Goal: Transaction & Acquisition: Book appointment/travel/reservation

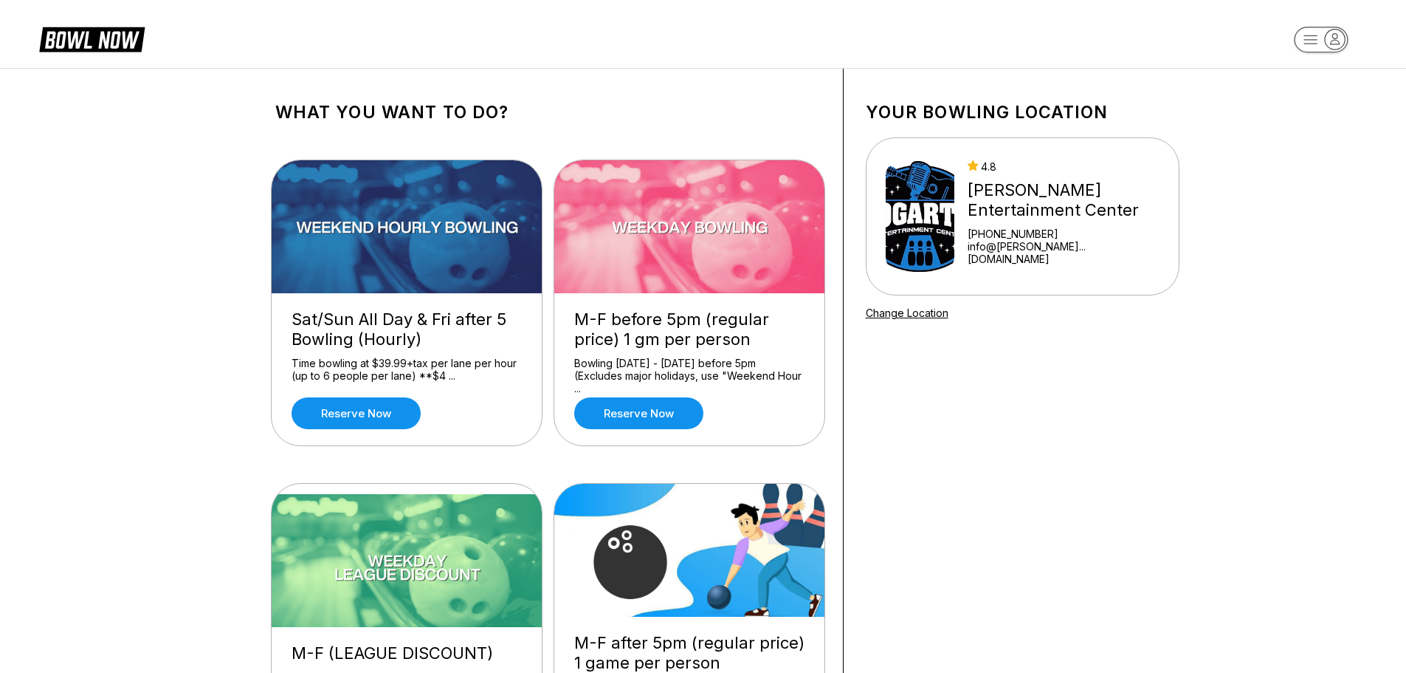
click at [1328, 50] on rect "button" at bounding box center [1321, 40] width 54 height 26
click at [676, 418] on link "Reserve now" at bounding box center [638, 413] width 129 height 32
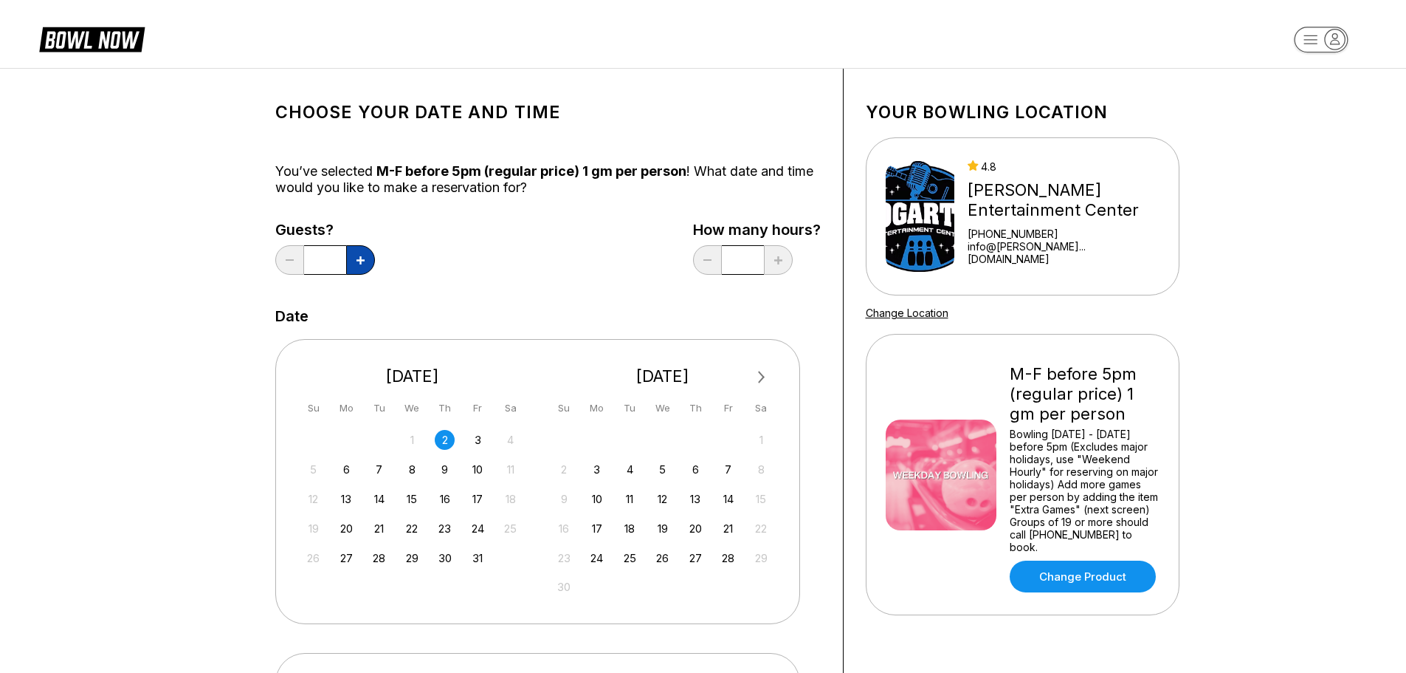
click at [362, 262] on icon at bounding box center [361, 260] width 8 height 8
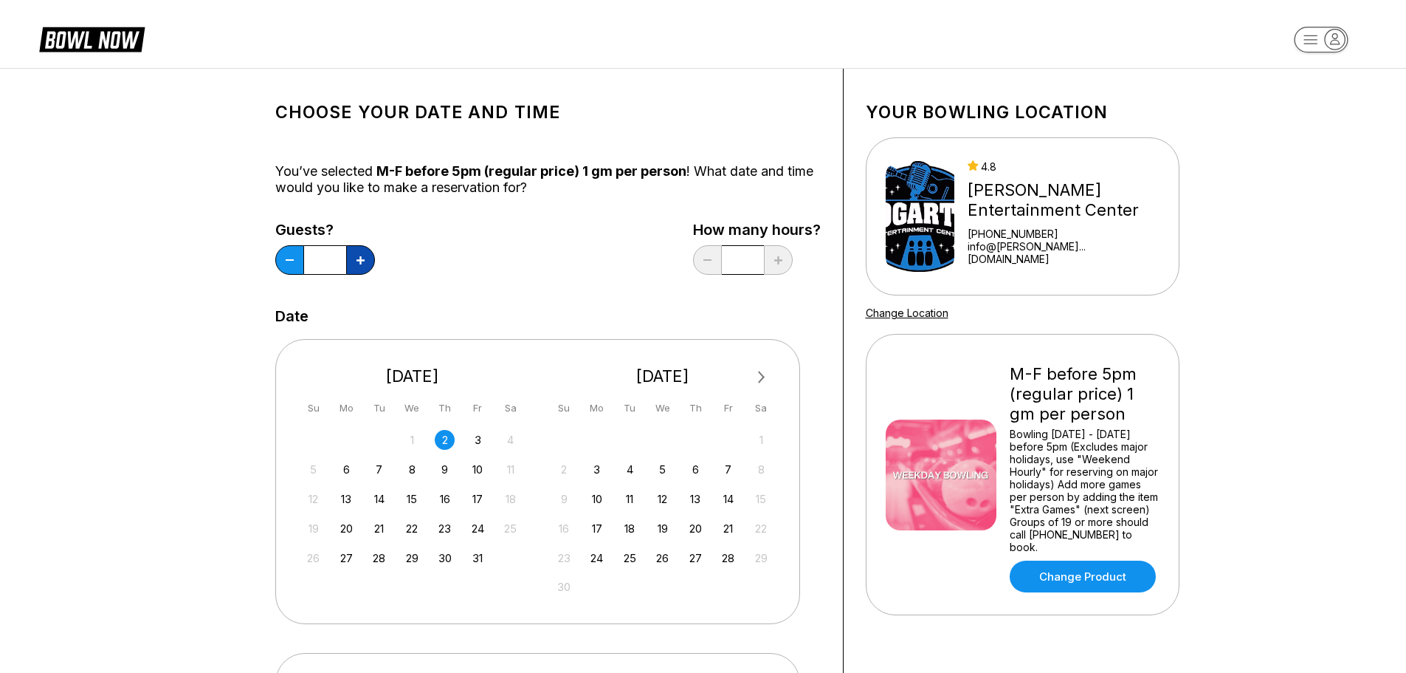
click at [362, 262] on icon at bounding box center [361, 260] width 8 height 8
type input "*"
click at [410, 472] on div "8" at bounding box center [412, 469] width 20 height 20
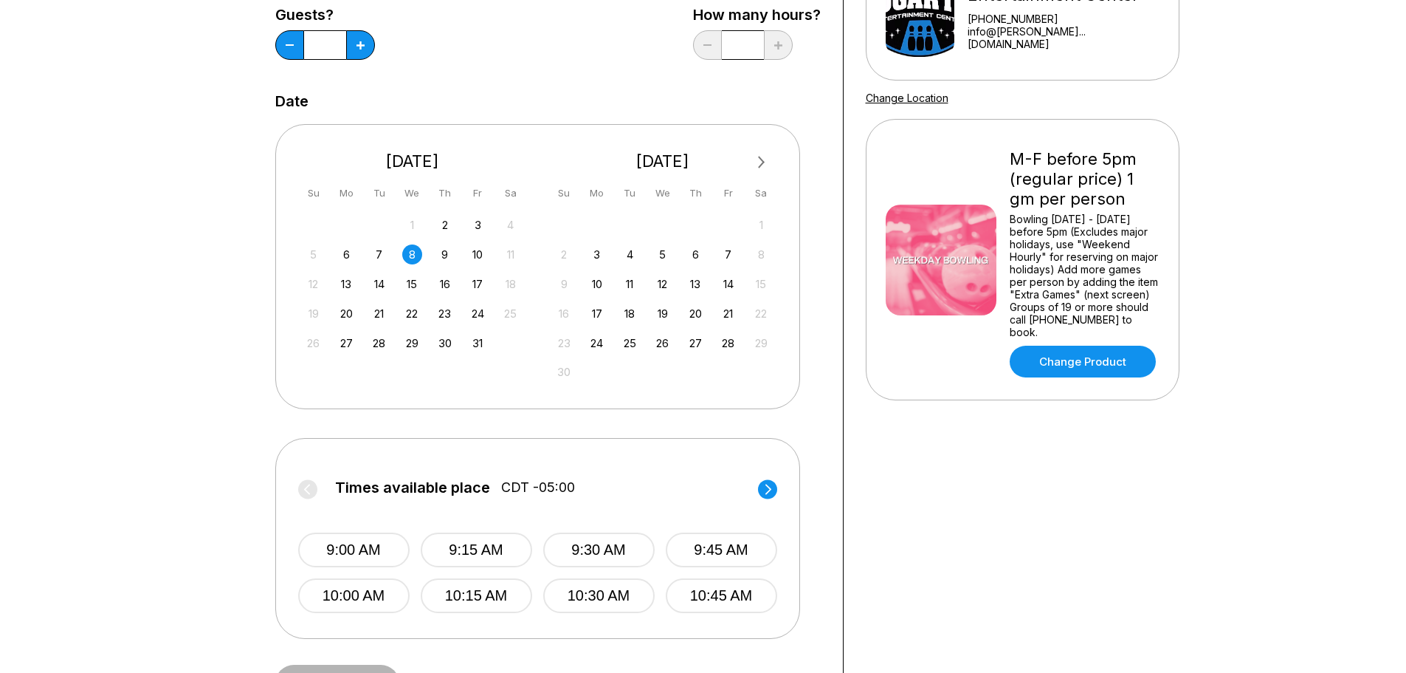
scroll to position [221, 0]
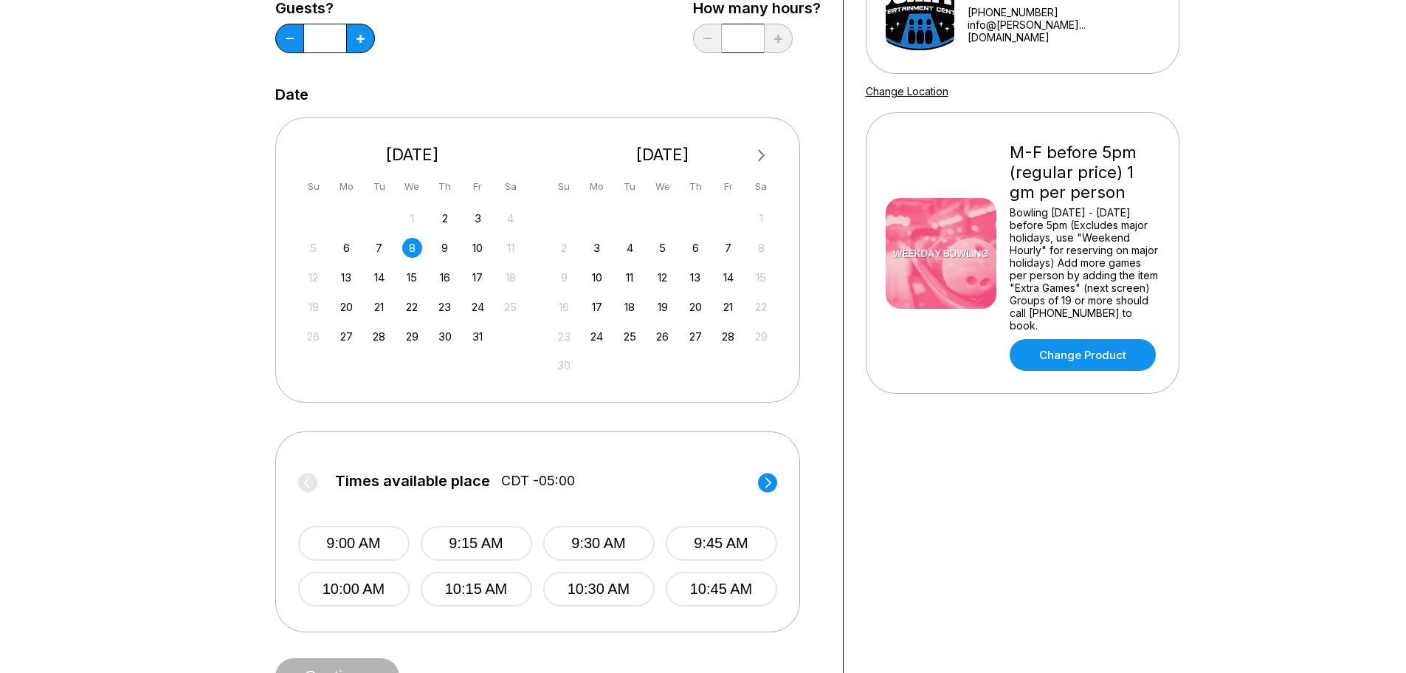
click at [781, 487] on div "Times available place CDT -05:00 9:00 AM 9:15 AM 9:30 AM 9:45 AM 10:00 AM 10:15…" at bounding box center [537, 531] width 525 height 201
click at [773, 484] on circle at bounding box center [767, 481] width 19 height 19
click at [369, 591] on button "12:00 PM" at bounding box center [353, 588] width 111 height 35
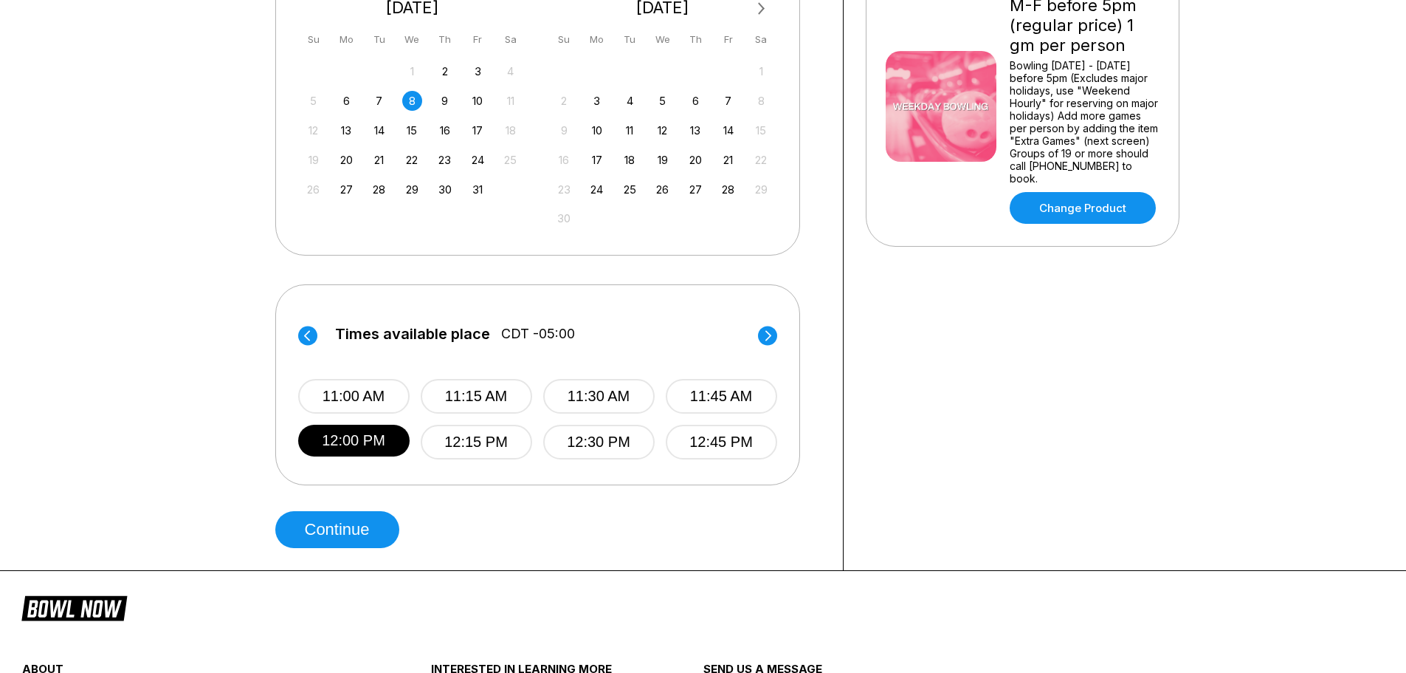
scroll to position [369, 0]
click at [374, 529] on button "Continue" at bounding box center [337, 528] width 124 height 37
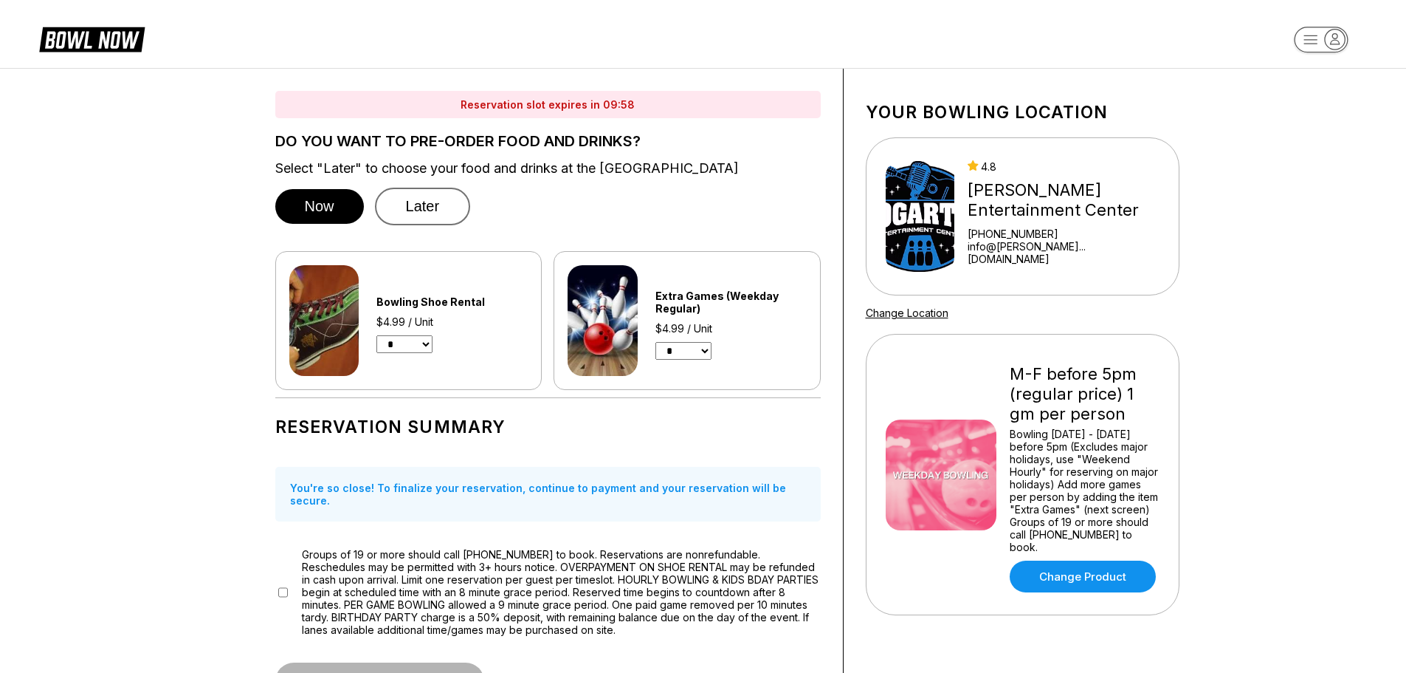
click at [411, 204] on button "Later" at bounding box center [423, 207] width 96 height 38
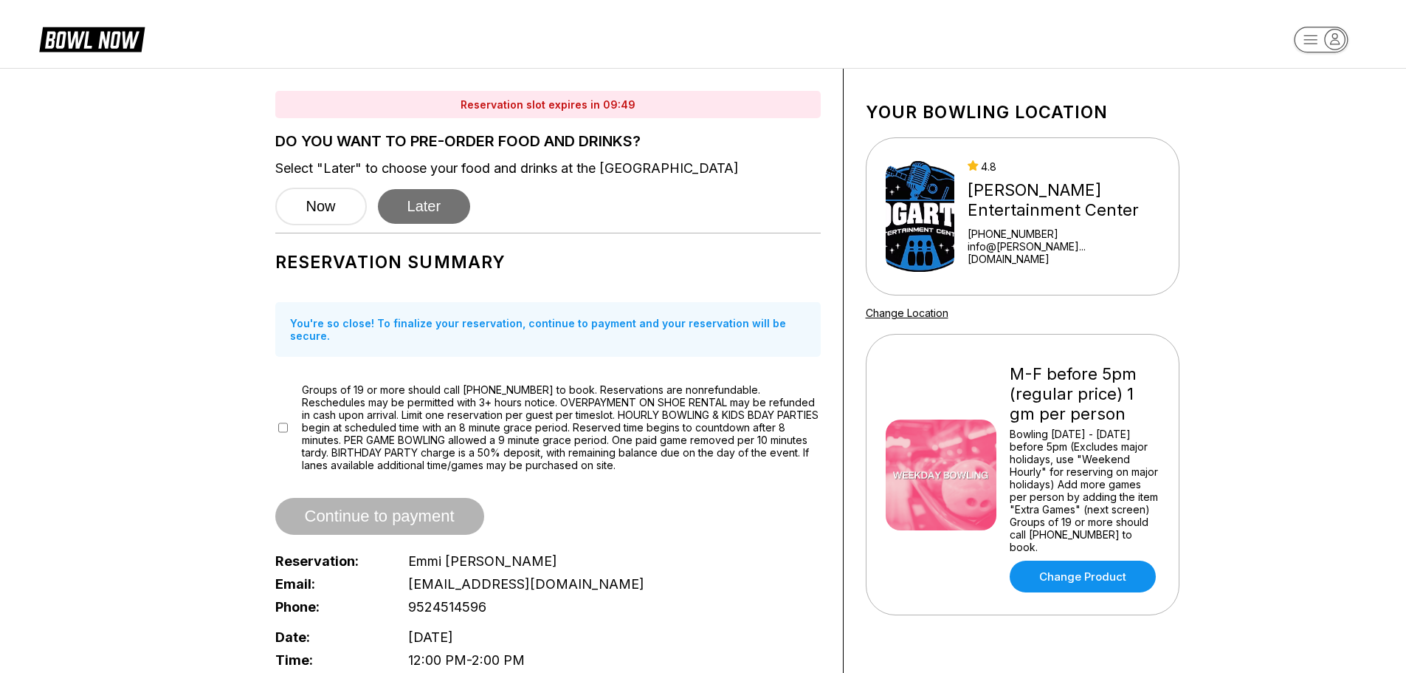
click at [441, 214] on button "Later" at bounding box center [424, 206] width 93 height 35
click at [436, 205] on button "Later" at bounding box center [424, 206] width 93 height 35
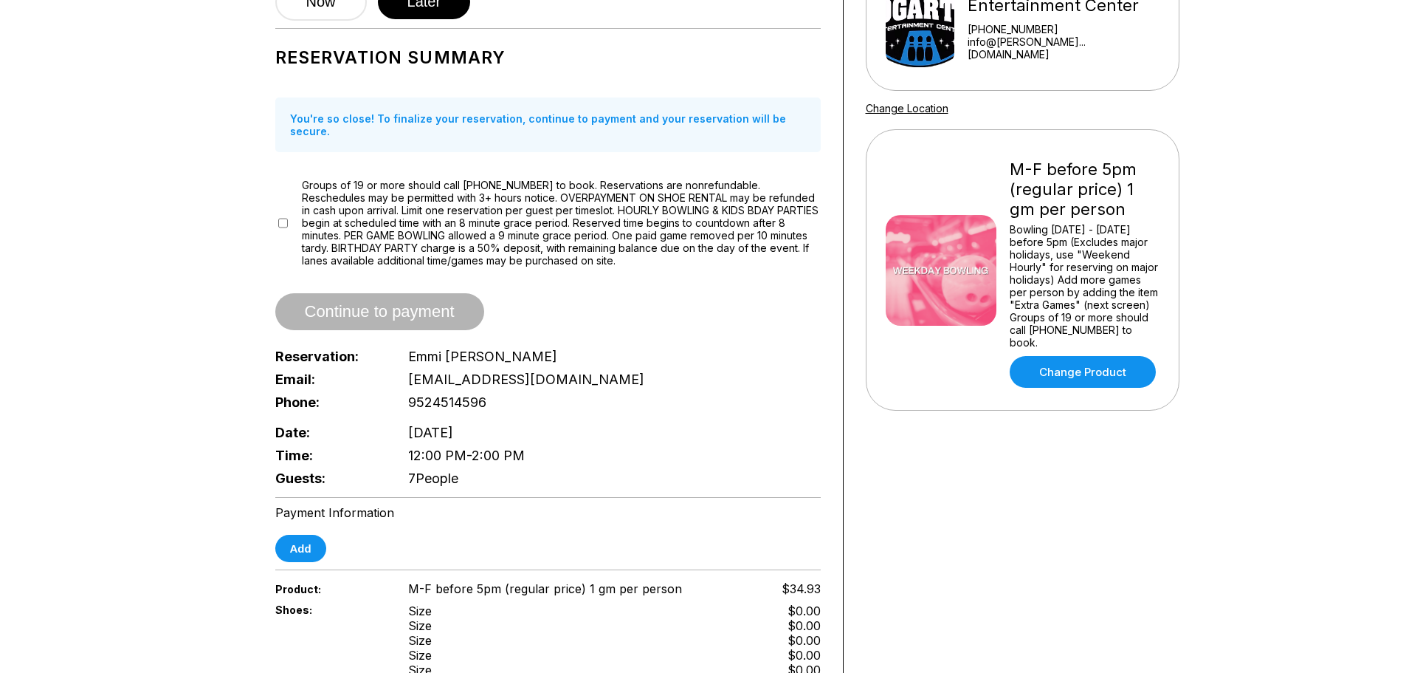
scroll to position [221, 0]
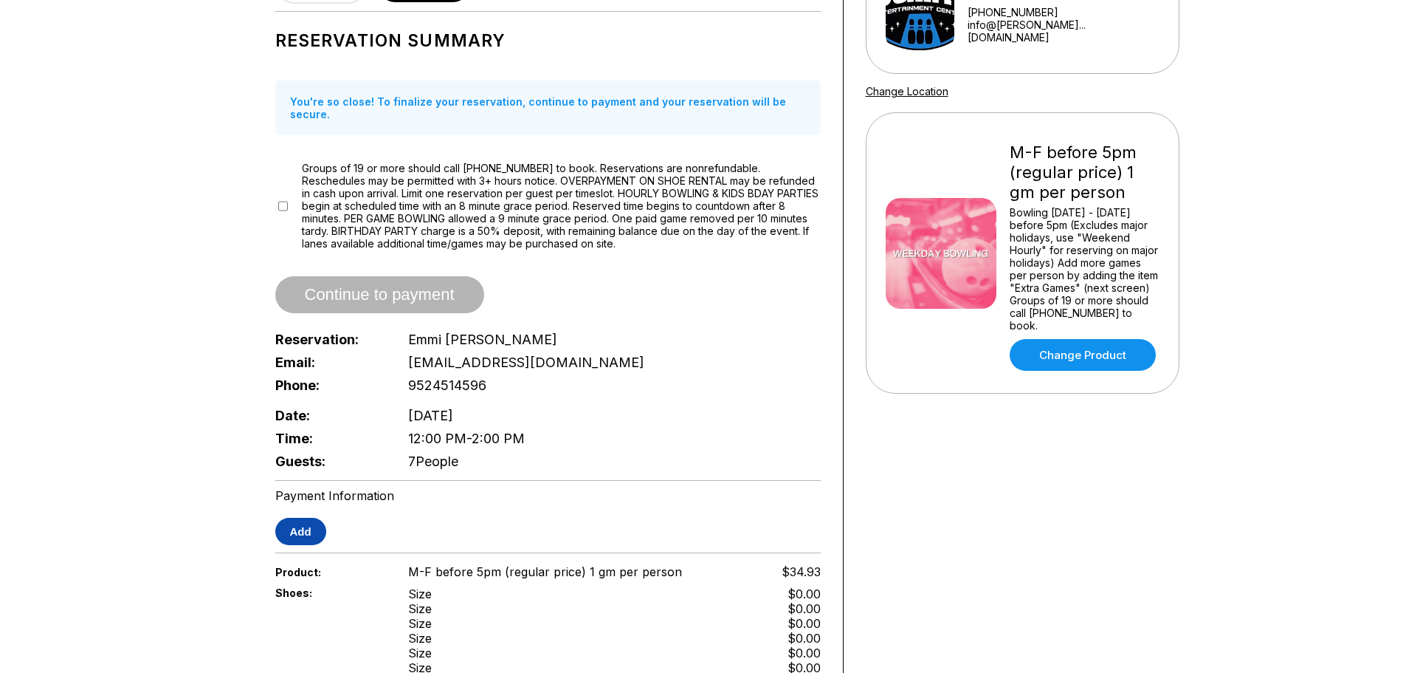
click at [317, 518] on button "Add" at bounding box center [300, 531] width 51 height 27
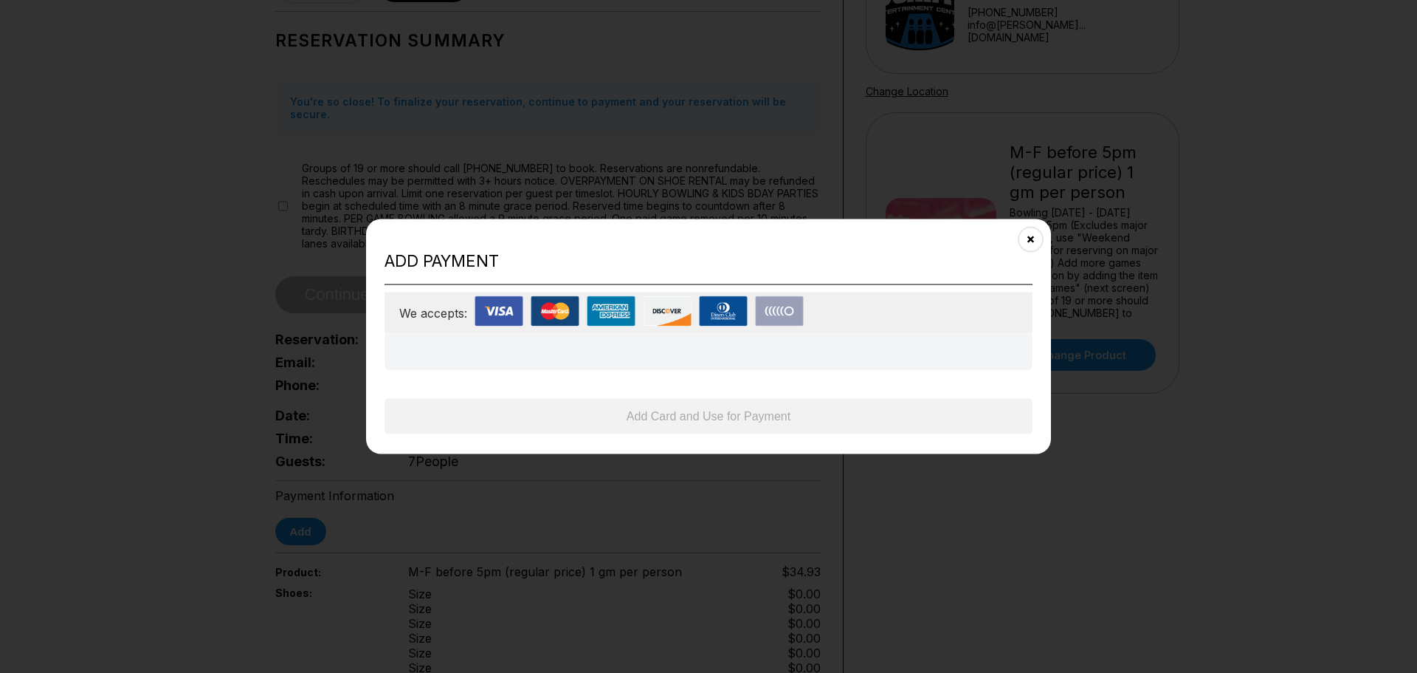
click at [484, 310] on img at bounding box center [499, 311] width 49 height 30
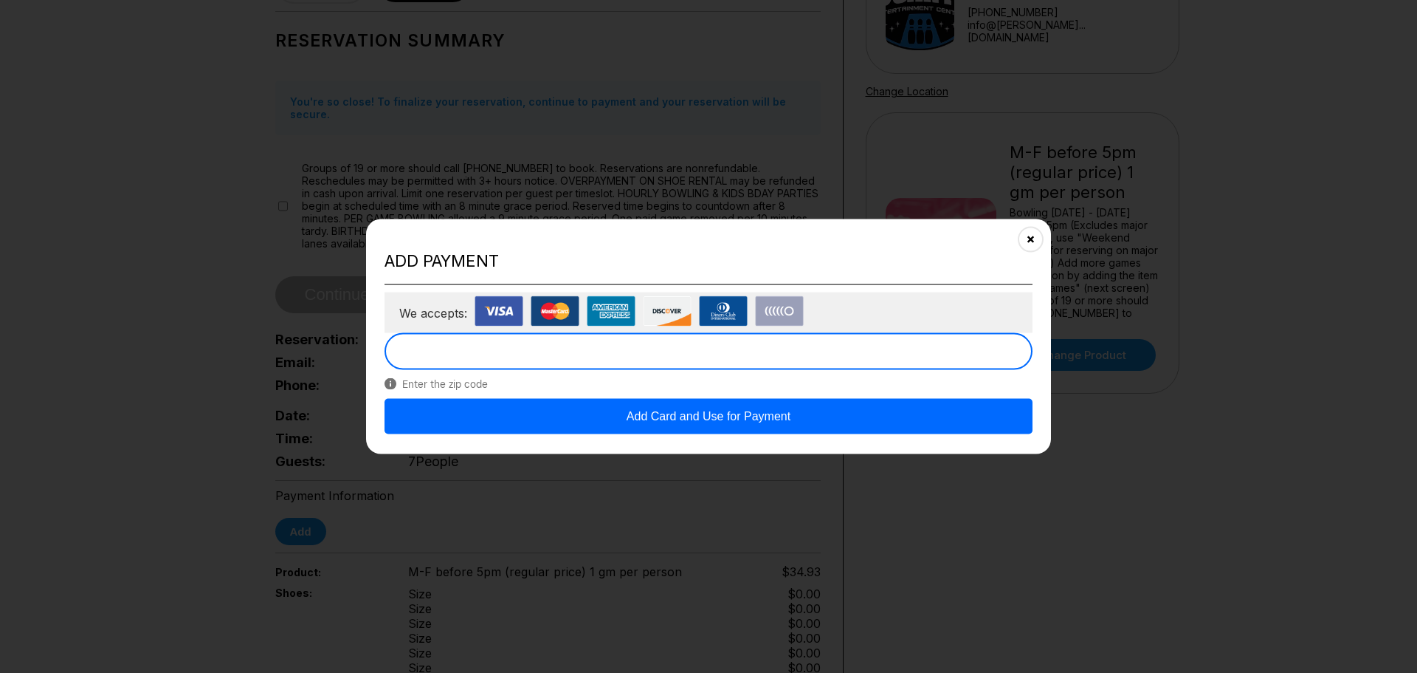
click at [605, 410] on button "Add Card and Use for Payment" at bounding box center [709, 416] width 648 height 35
click at [1028, 241] on icon "Close" at bounding box center [1031, 239] width 12 height 12
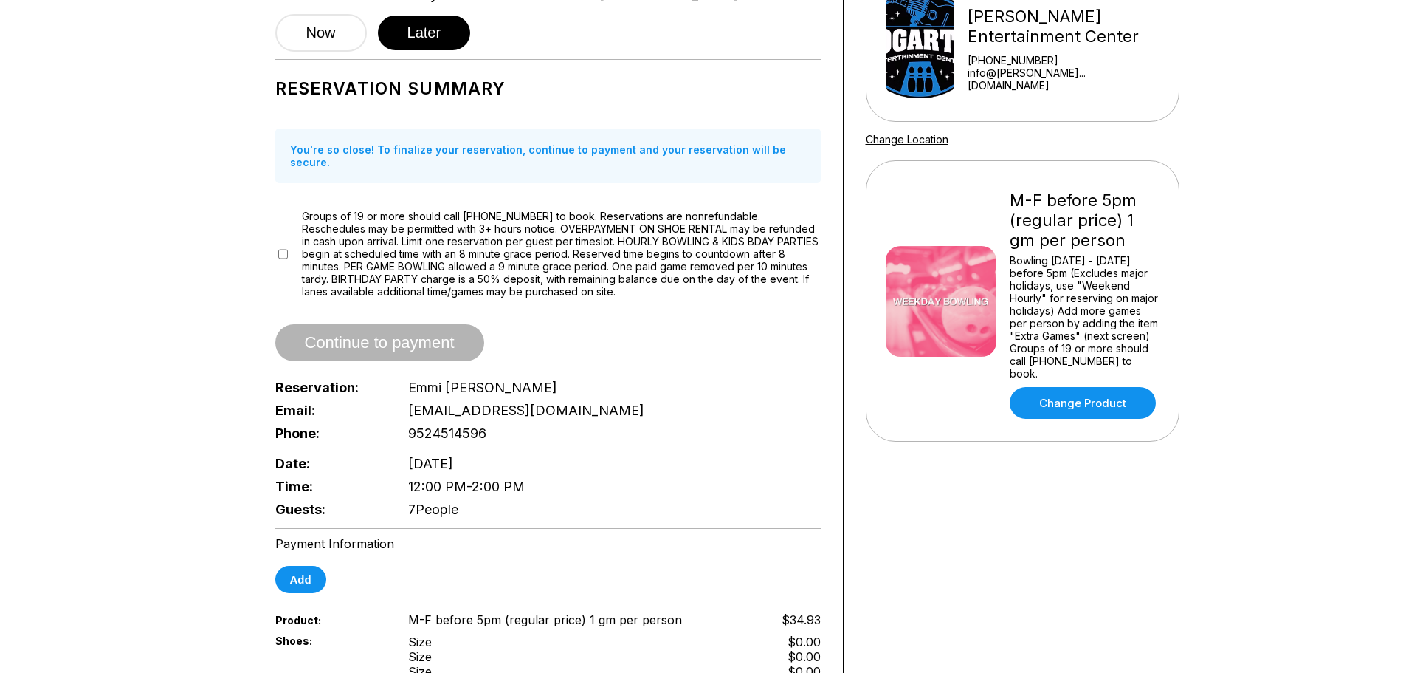
scroll to position [148, 0]
